Goal: Transaction & Acquisition: Book appointment/travel/reservation

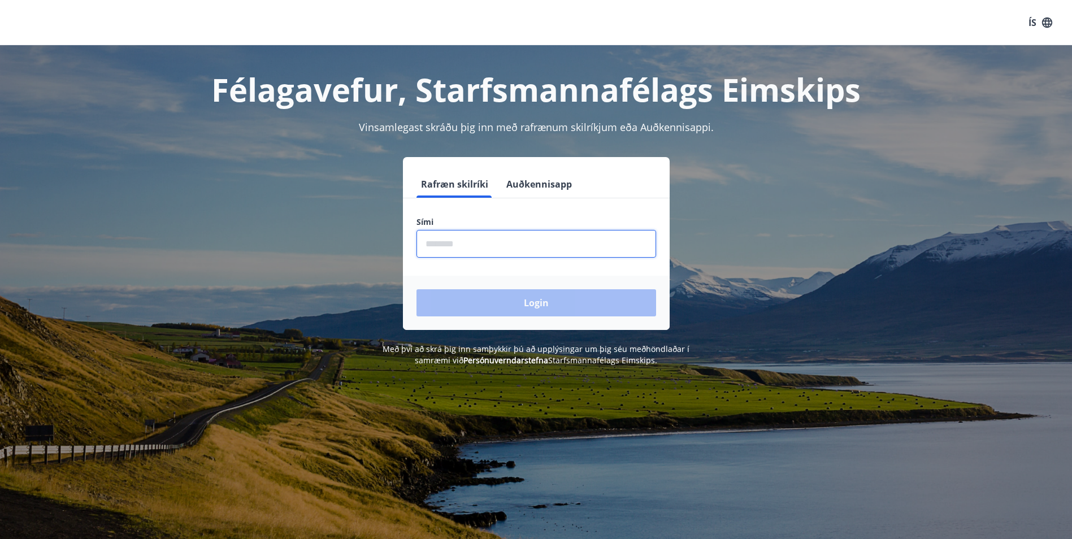
click at [593, 236] on input "phone" at bounding box center [537, 244] width 240 height 28
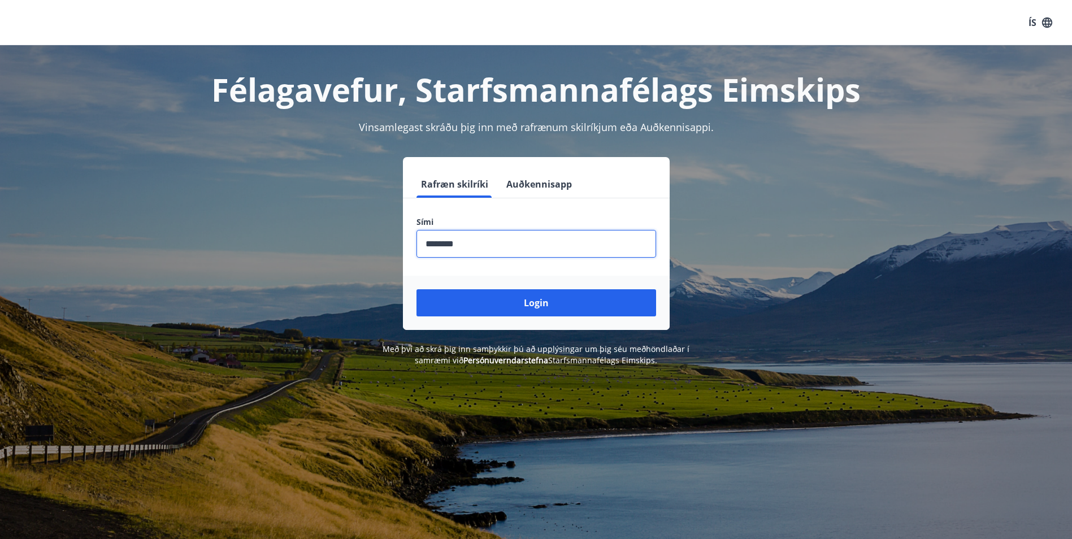
type input "********"
click at [417, 289] on button "Login" at bounding box center [537, 302] width 240 height 27
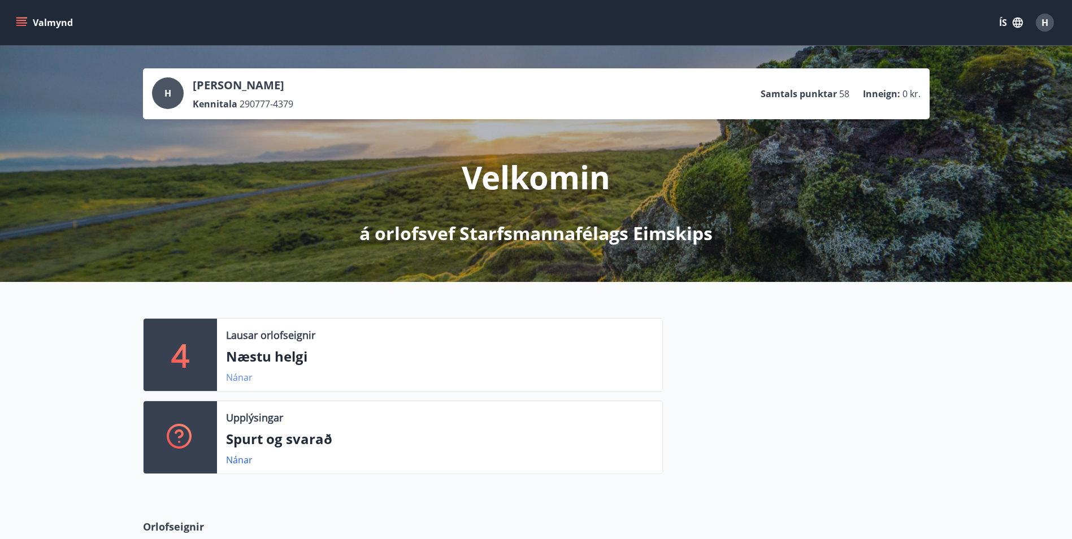
click at [244, 376] on link "Nánar" at bounding box center [239, 377] width 27 height 12
click at [232, 378] on link "Nánar" at bounding box center [239, 377] width 27 height 12
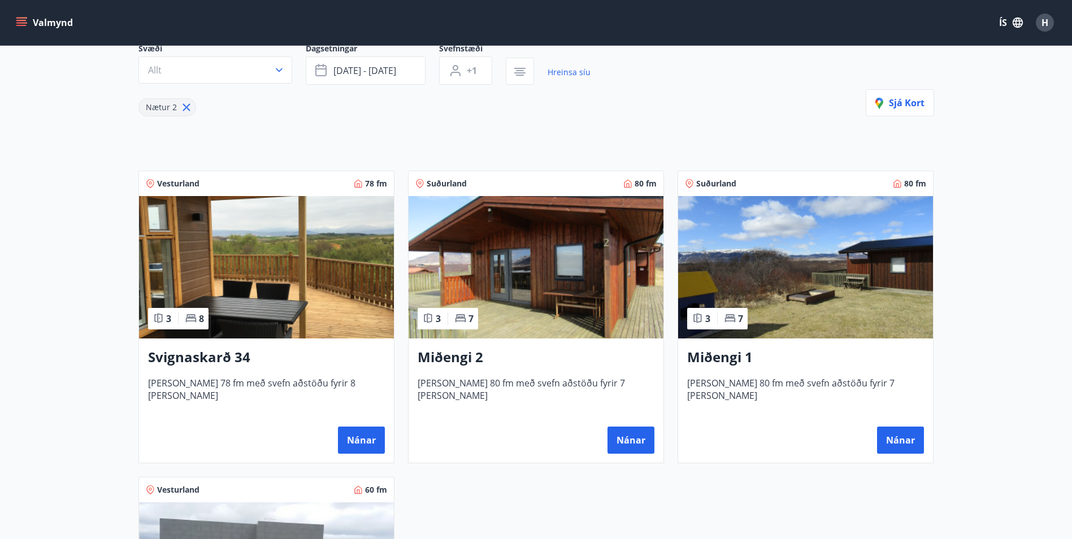
scroll to position [44, 0]
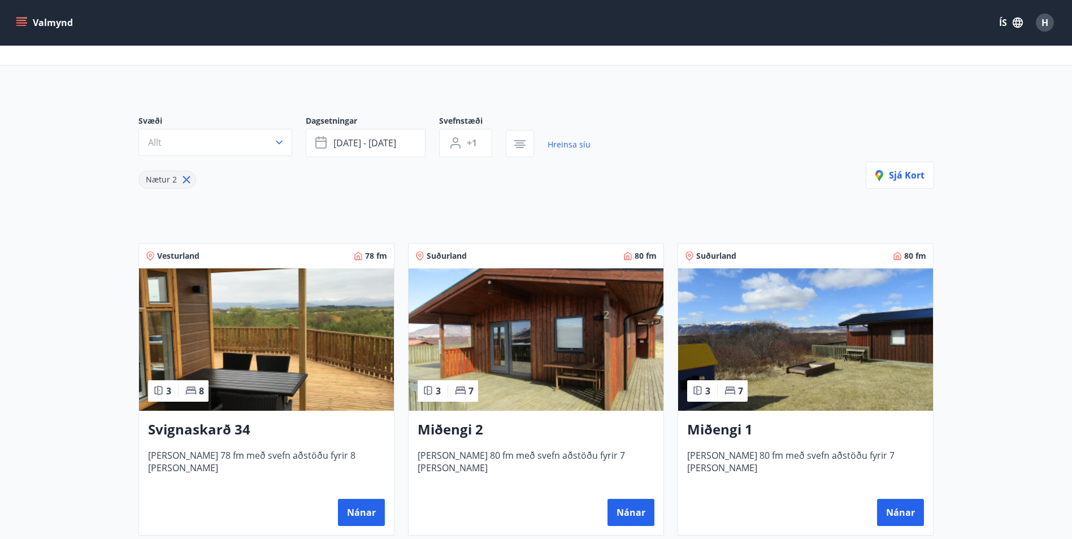
click at [18, 19] on icon "menu" at bounding box center [21, 22] width 11 height 11
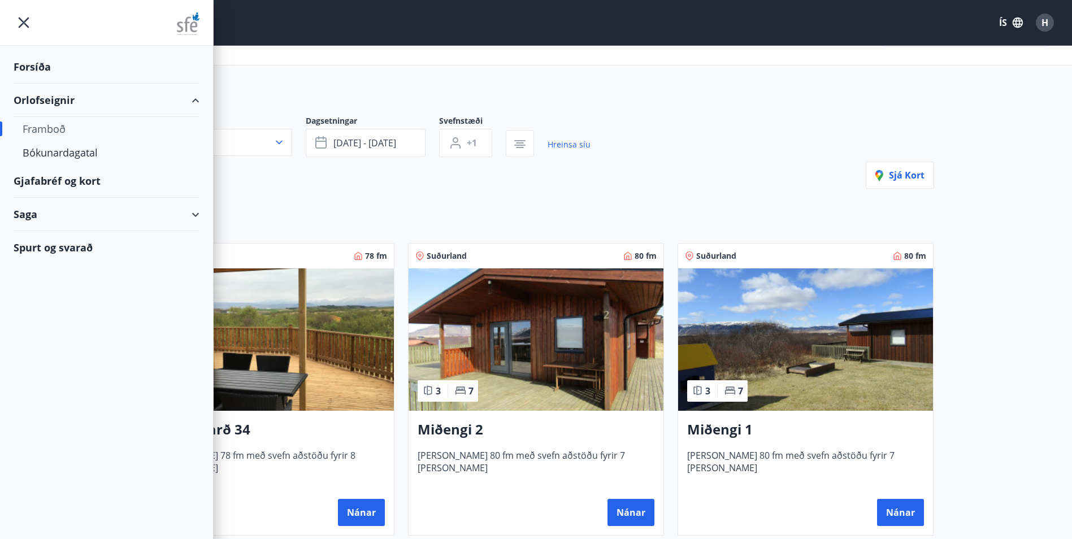
click at [54, 129] on div "Framboð" at bounding box center [107, 129] width 168 height 24
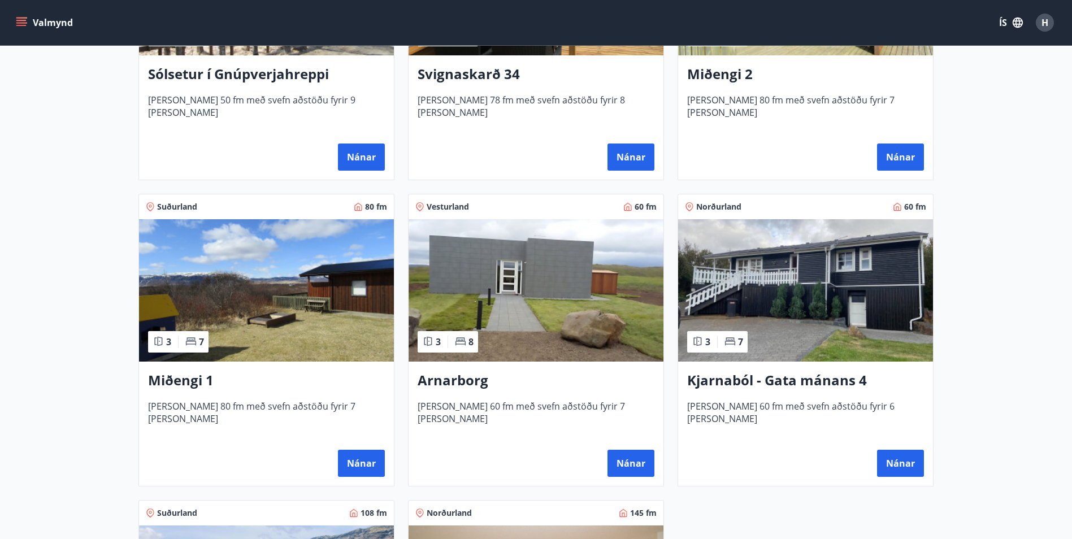
scroll to position [383, 0]
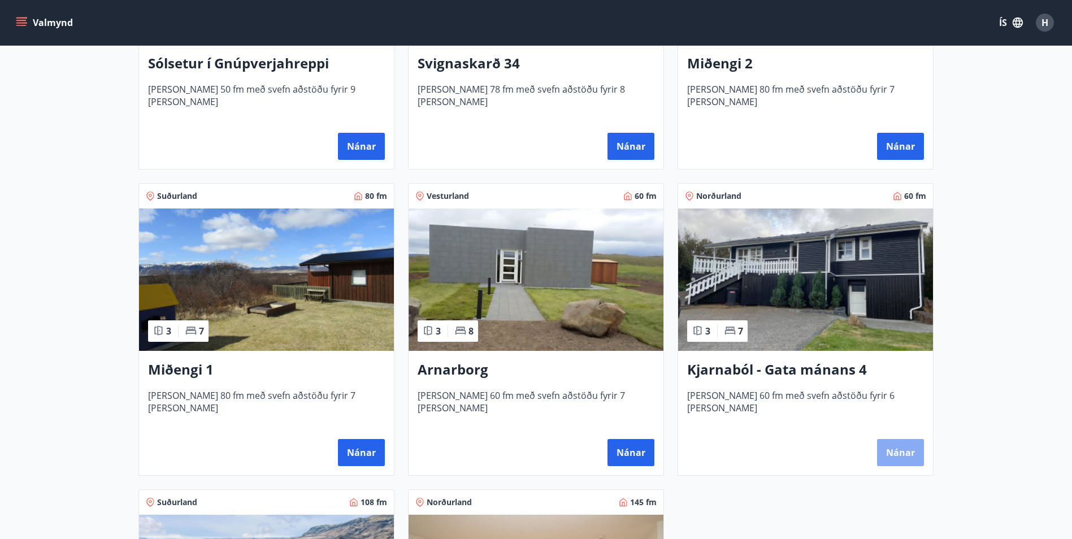
click at [882, 448] on button "Nánar" at bounding box center [900, 452] width 47 height 27
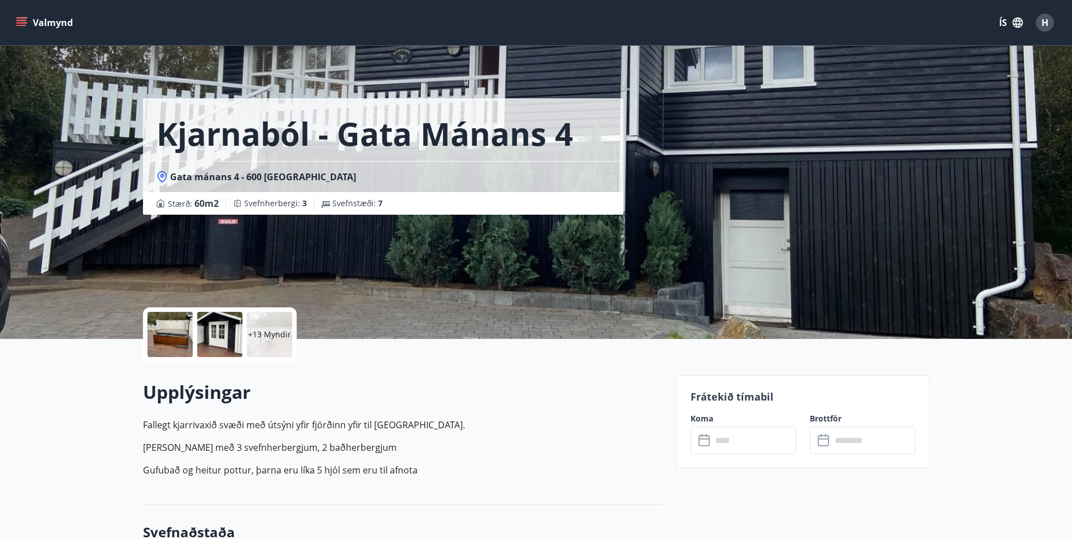
click at [273, 332] on p "+13 Myndir" at bounding box center [269, 334] width 43 height 11
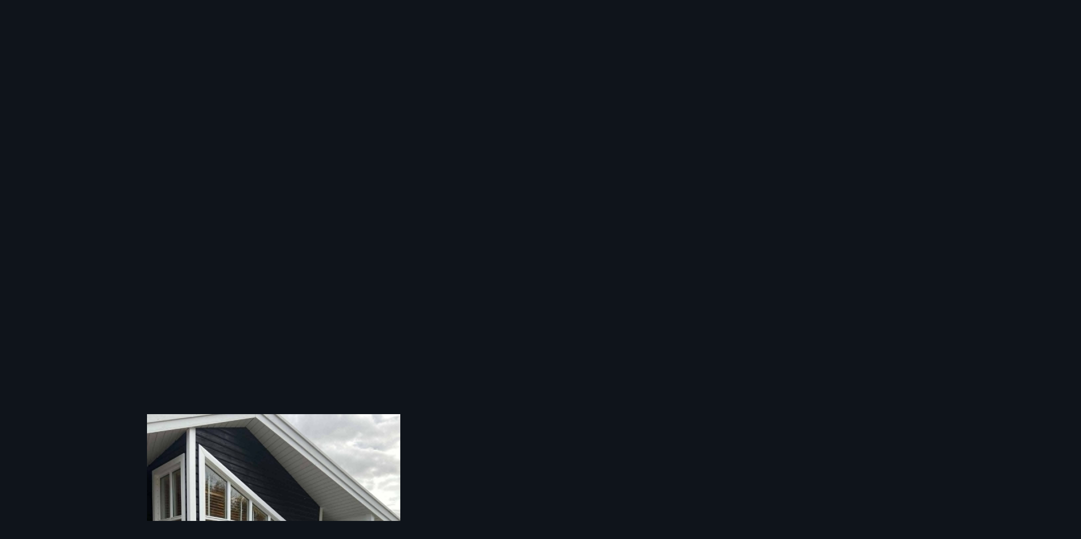
scroll to position [339, 0]
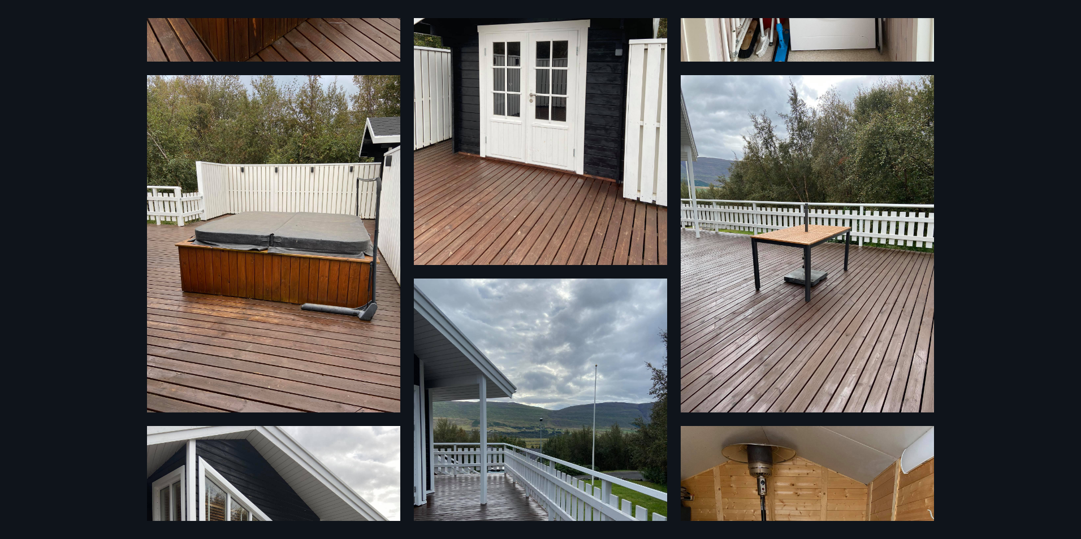
click at [291, 309] on img at bounding box center [273, 243] width 253 height 337
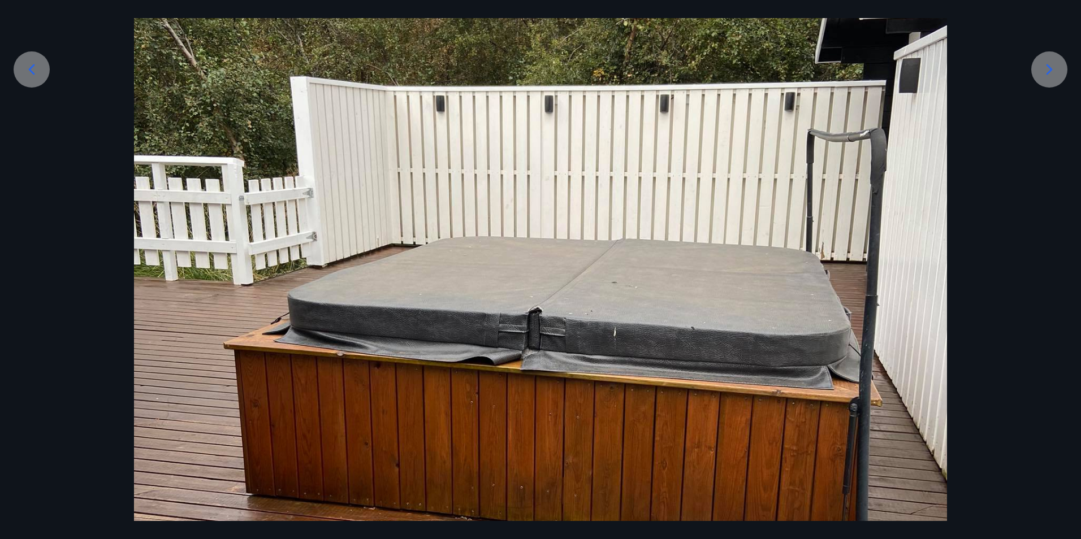
scroll to position [283, 0]
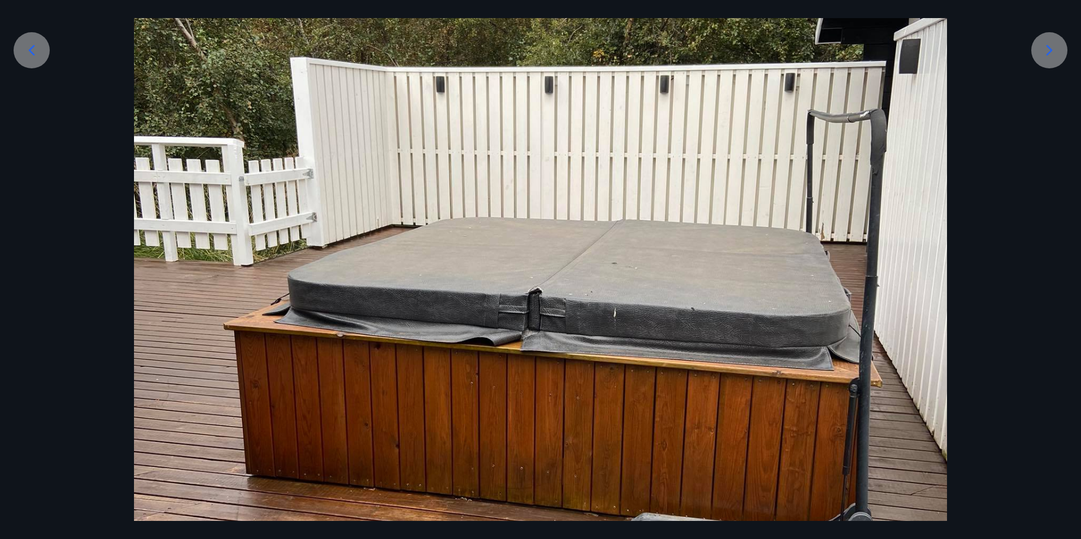
click at [1046, 45] on icon at bounding box center [1049, 50] width 18 height 18
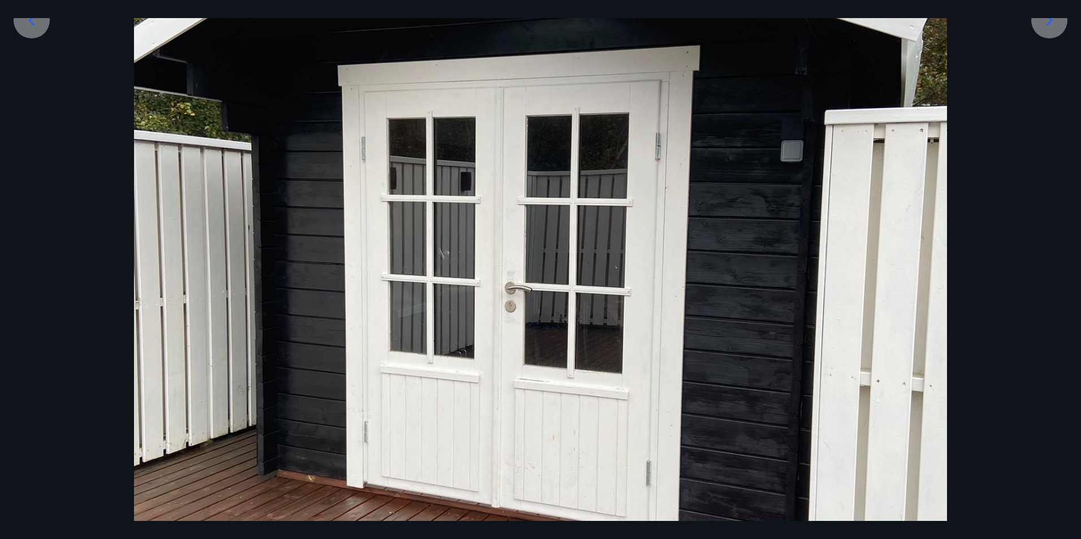
scroll to position [170, 0]
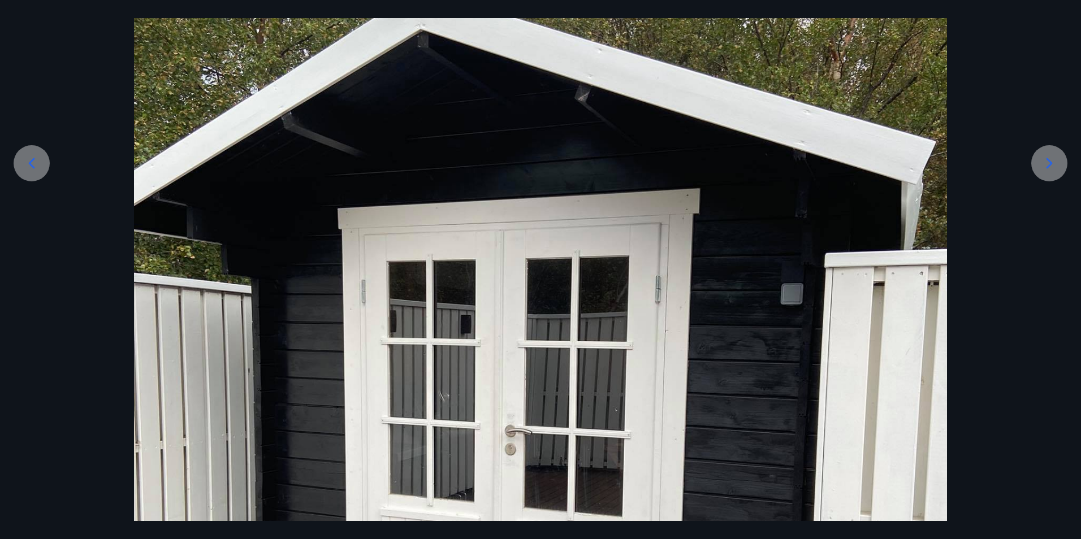
click at [1043, 165] on icon at bounding box center [1049, 163] width 18 height 18
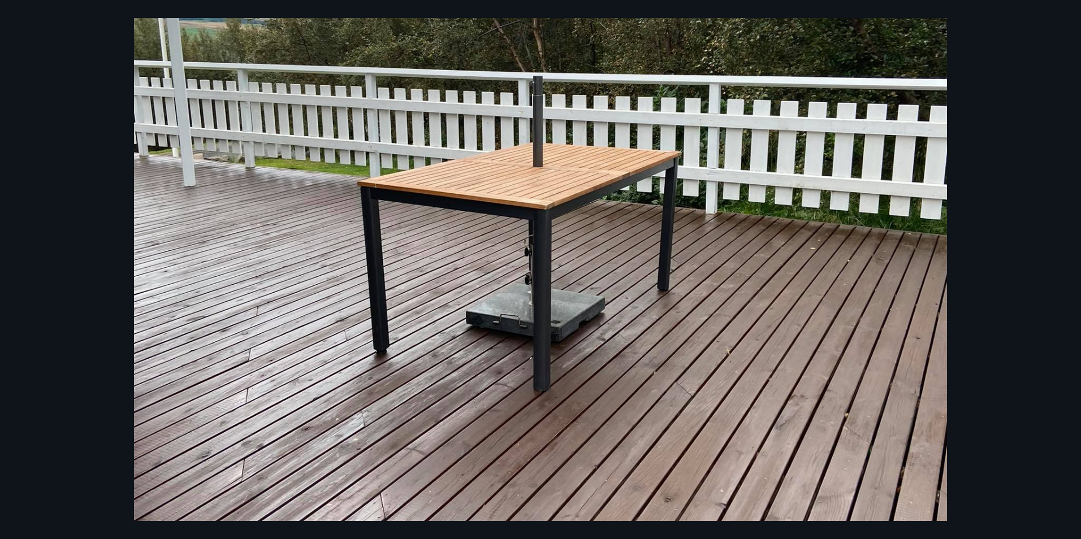
scroll to position [287, 0]
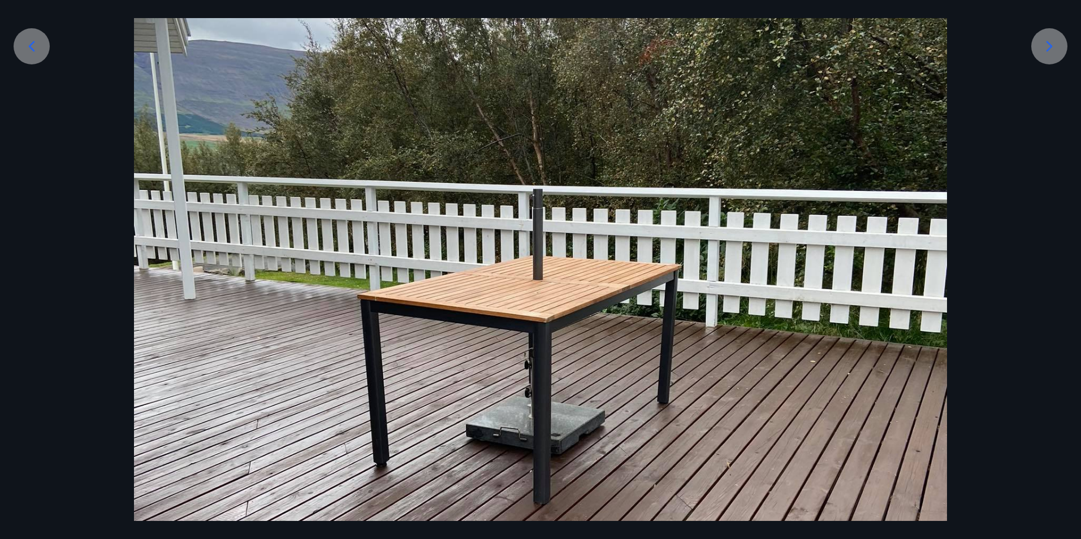
click at [1056, 51] on icon at bounding box center [1049, 46] width 18 height 18
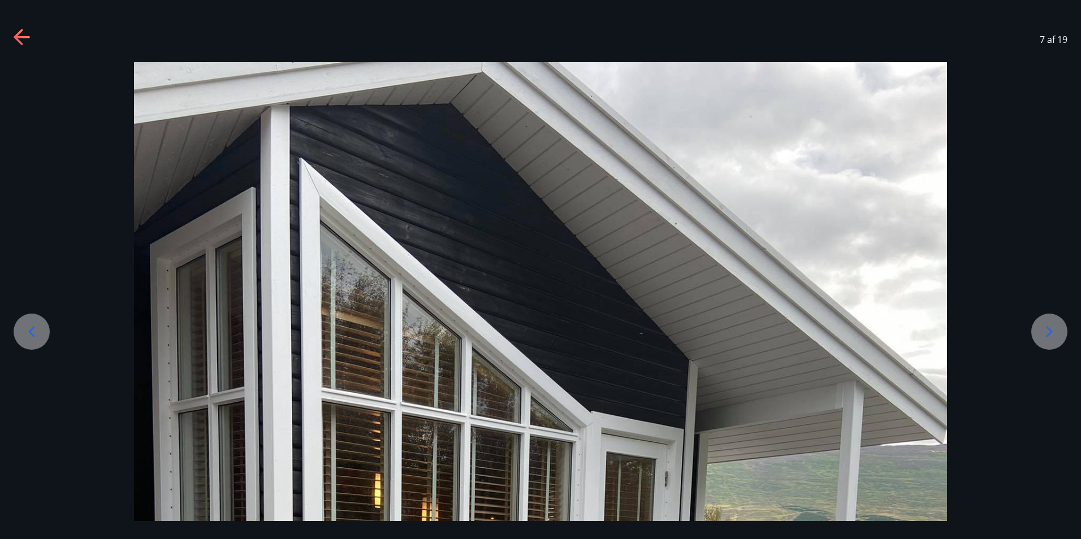
scroll to position [0, 0]
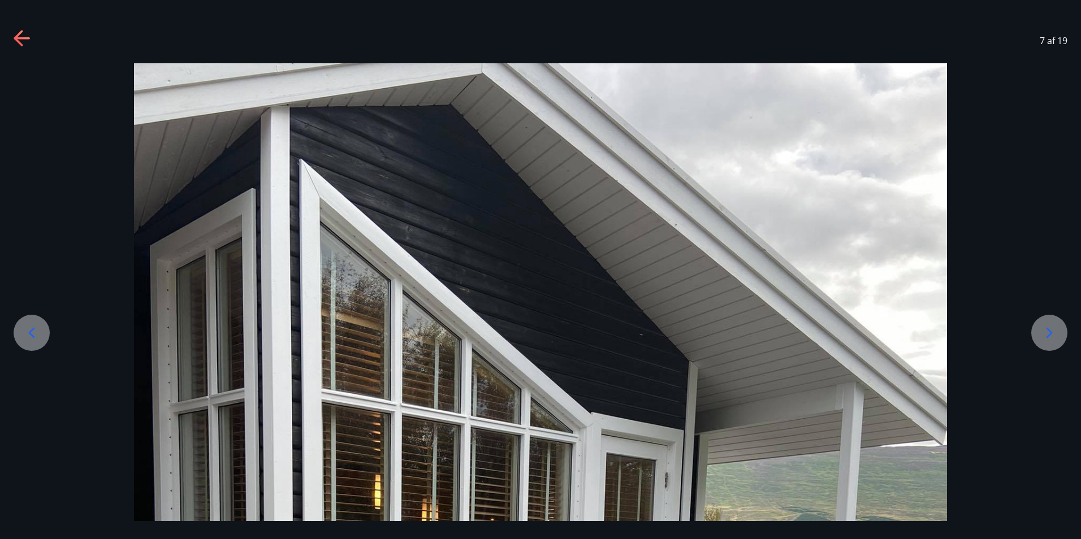
click at [24, 35] on icon at bounding box center [23, 39] width 18 height 18
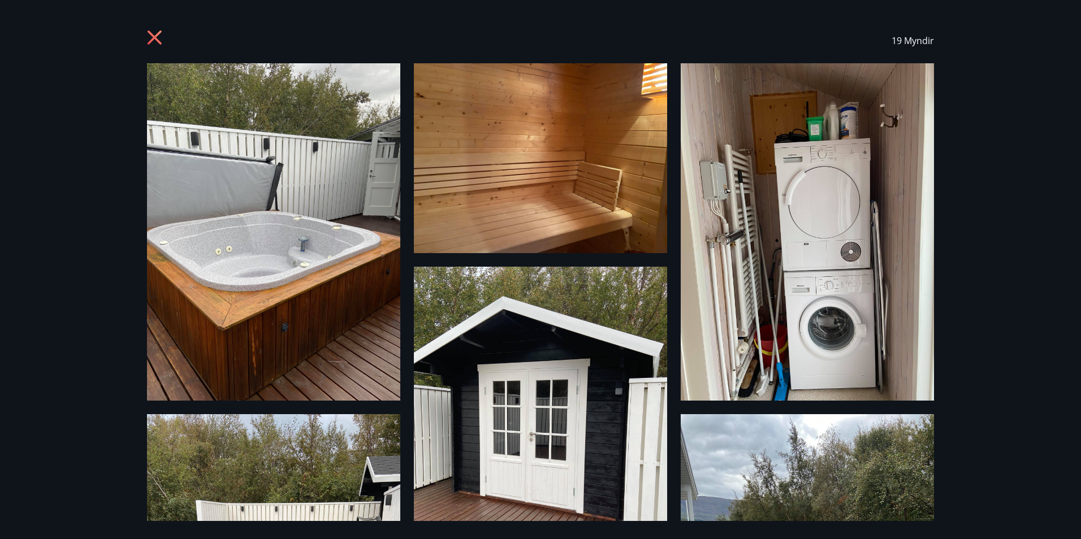
click at [148, 33] on icon at bounding box center [156, 39] width 18 height 18
